Goal: Check status: Check status

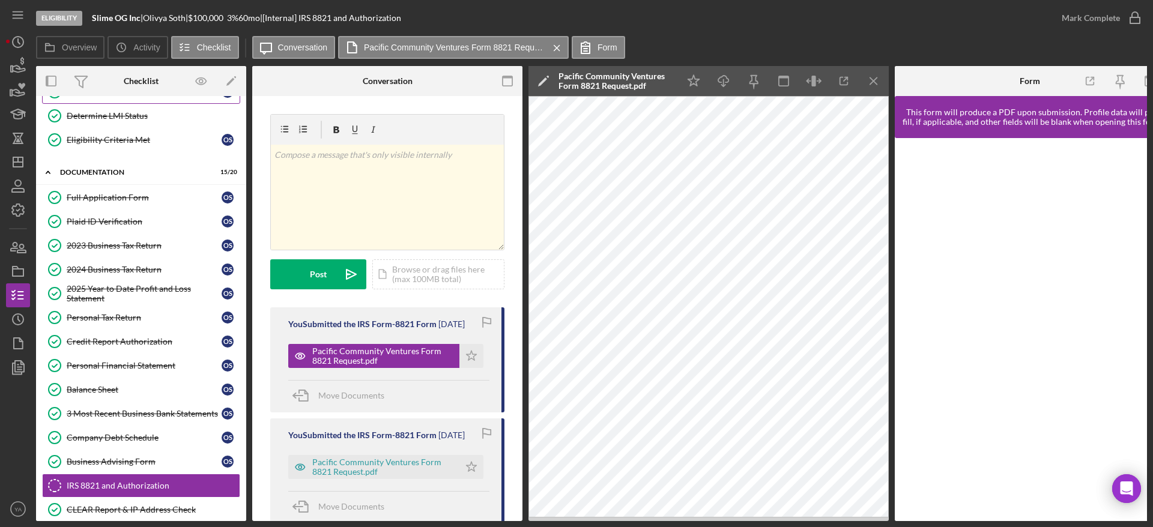
scroll to position [90, 0]
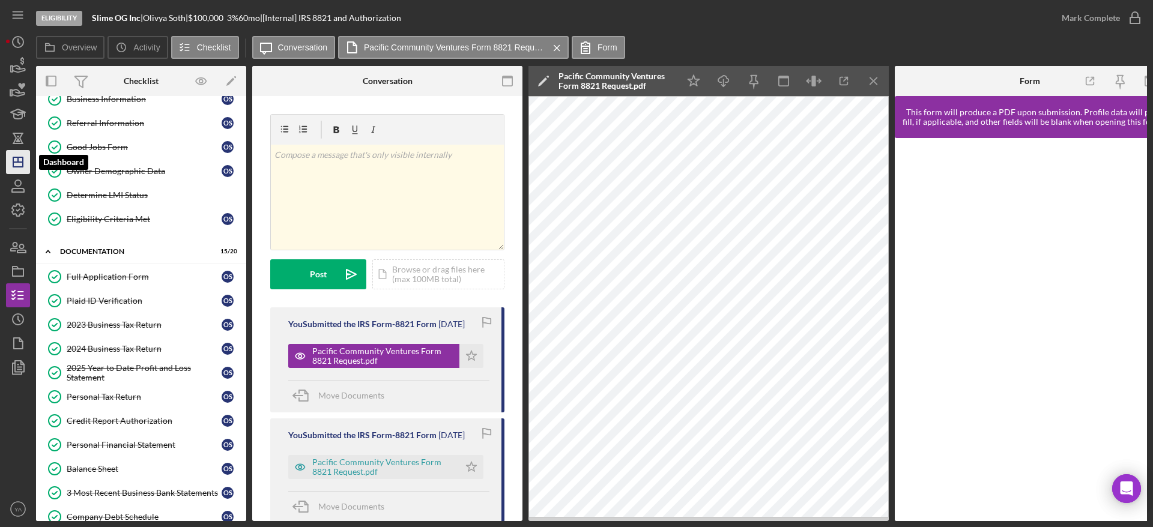
click at [15, 157] on polygon "button" at bounding box center [18, 162] width 10 height 10
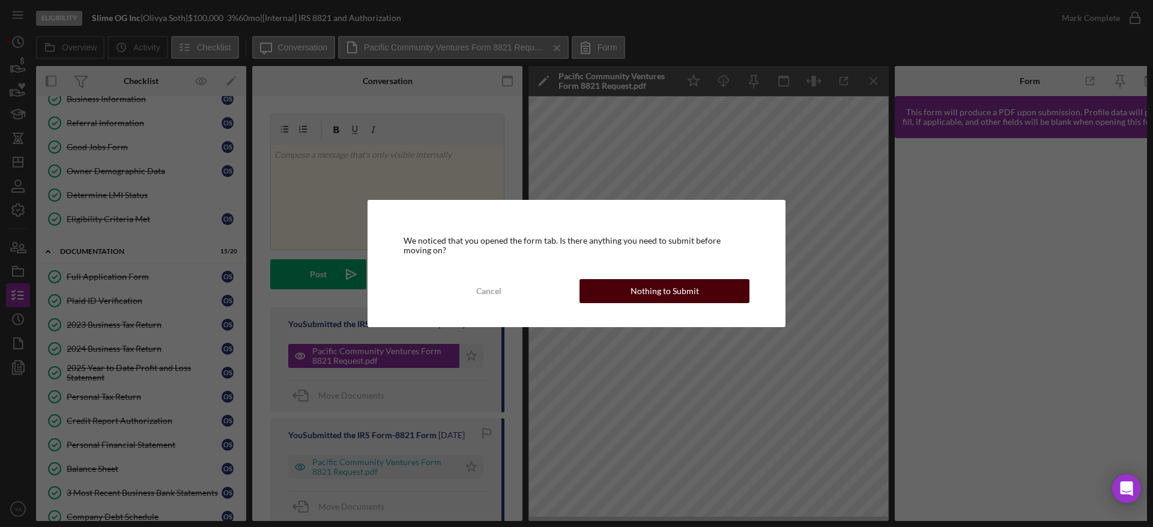
click at [707, 287] on button "Nothing to Submit" at bounding box center [664, 291] width 170 height 24
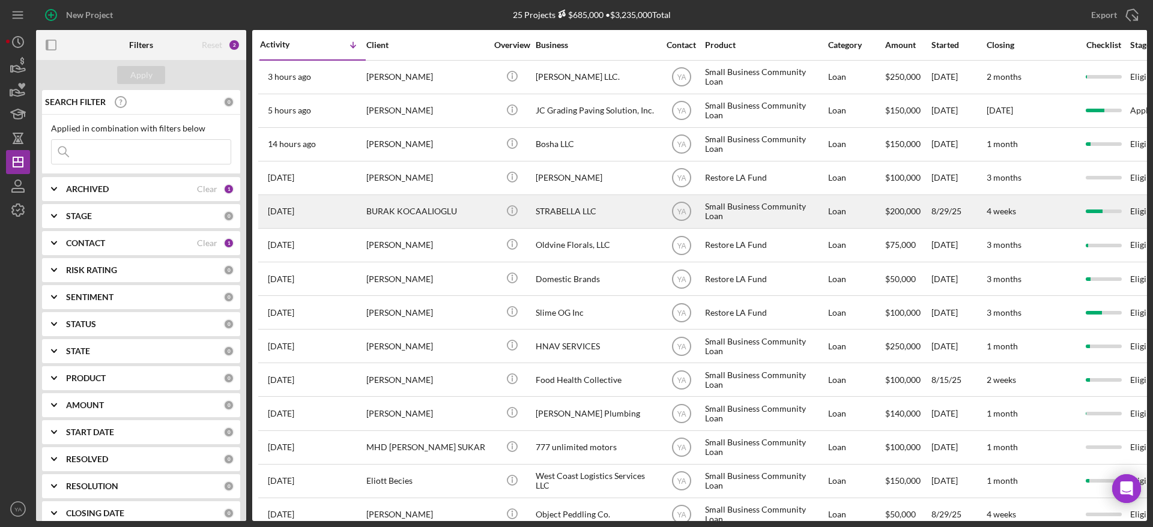
click at [600, 202] on div "STRABELLA LLC" at bounding box center [596, 212] width 120 height 32
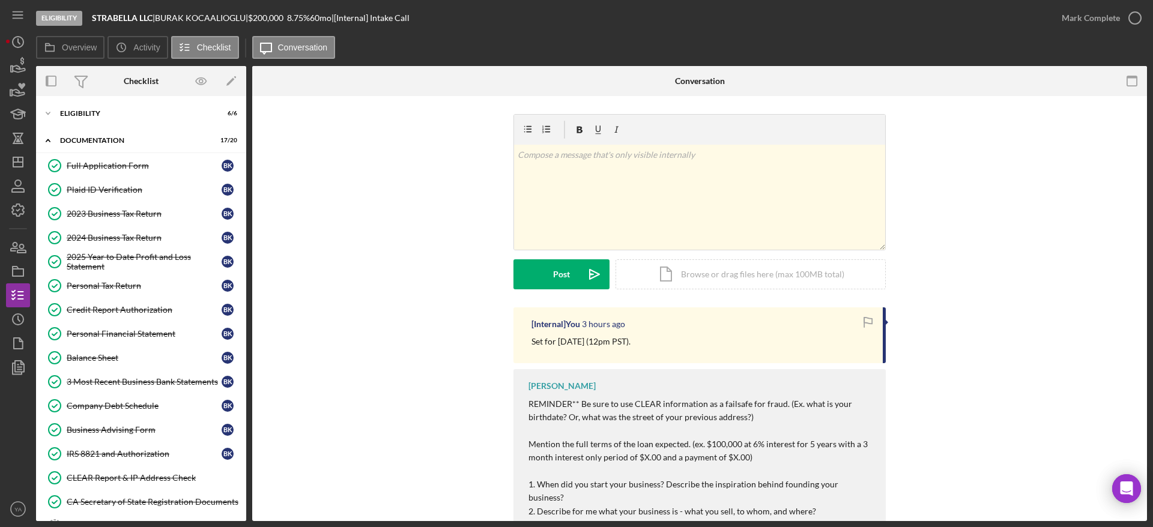
scroll to position [178, 0]
